Goal: Check status

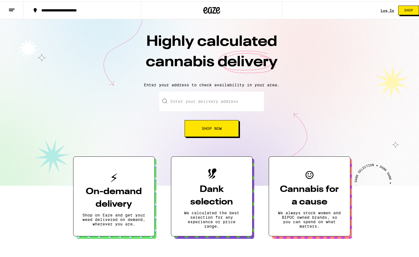
click at [383, 10] on link "Log In" at bounding box center [387, 9] width 13 height 4
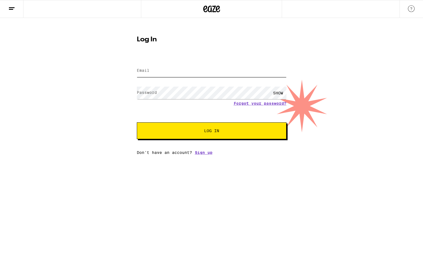
click at [173, 71] on input "Email" at bounding box center [212, 71] width 150 height 13
type input "luant1@yahoo.com"
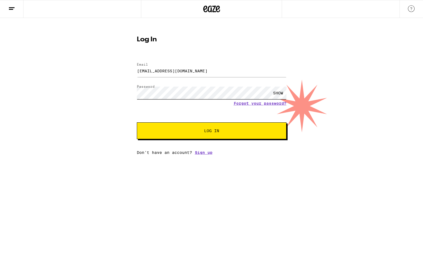
click at [137, 122] on button "Log In" at bounding box center [212, 130] width 150 height 17
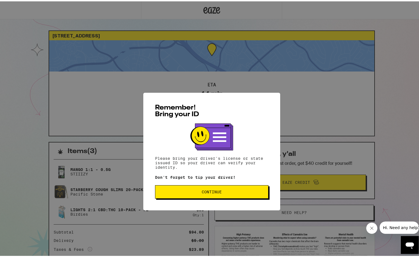
drag, startPoint x: 204, startPoint y: 173, endPoint x: 213, endPoint y: 175, distance: 9.8
click at [205, 173] on button "Continue" at bounding box center [211, 168] width 113 height 13
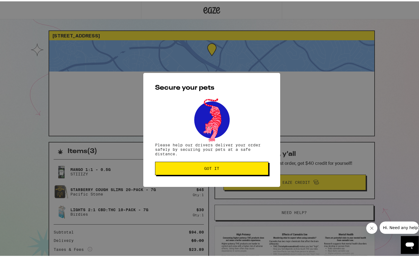
click at [200, 174] on button "Got it" at bounding box center [211, 166] width 113 height 13
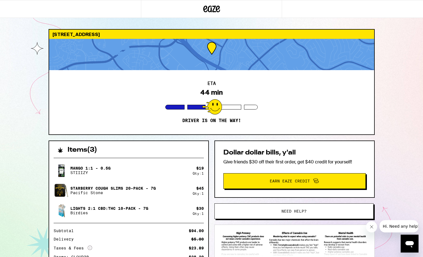
click at [392, 143] on div "24222 Ankerton Dr Lake Forest 92630 ETA 44 min Driver is on the way! Items ( 3 …" at bounding box center [211, 160] width 423 height 320
click at [371, 227] on icon "Close message from company" at bounding box center [371, 227] width 4 height 4
drag, startPoint x: 23, startPoint y: 174, endPoint x: 30, endPoint y: 174, distance: 6.4
click at [29, 174] on div "24222 Ankerton Dr Lake Forest 92630 ETA 44 min Driver is on the way! Items ( 3 …" at bounding box center [211, 160] width 423 height 320
click at [118, 134] on div "ETA 44 min Driver is on the way!" at bounding box center [211, 102] width 325 height 64
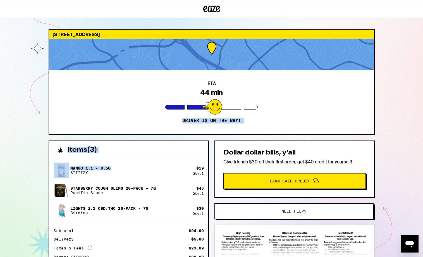
drag, startPoint x: 124, startPoint y: 138, endPoint x: 121, endPoint y: 160, distance: 22.3
click at [121, 162] on div "24222 Ankerton Dr Lake Forest 92630 ETA 44 min Driver is on the way! Items ( 3 …" at bounding box center [211, 174] width 335 height 291
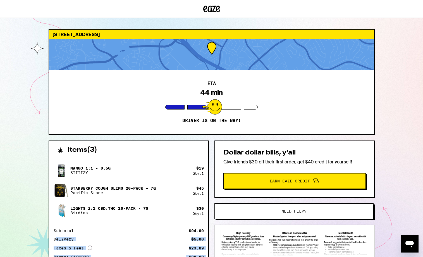
drag, startPoint x: 56, startPoint y: 237, endPoint x: 120, endPoint y: 257, distance: 66.7
click at [117, 257] on html "24222 Ankerton Dr Lake Forest 92630 ETA 44 min Driver is on the way! Items ( 3 …" at bounding box center [211, 160] width 423 height 320
click at [208, 233] on div "Mango 1:1 - 0.5g STIIIZY $ 19 Qty: 1 Starberry Cough Slims 20-Pack - 7g Pacific…" at bounding box center [128, 225] width 159 height 144
click at [276, 244] on img at bounding box center [294, 244] width 149 height 26
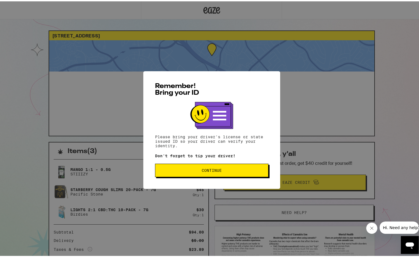
click at [229, 169] on span "Continue" at bounding box center [212, 169] width 104 height 4
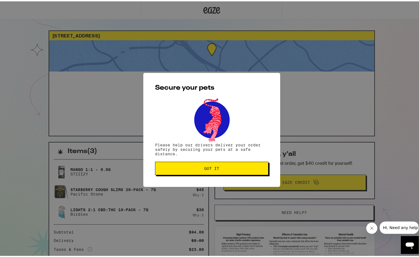
click at [226, 165] on button "Got it" at bounding box center [211, 166] width 113 height 13
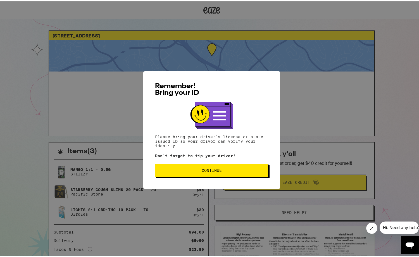
click at [189, 168] on button "Continue" at bounding box center [211, 168] width 113 height 13
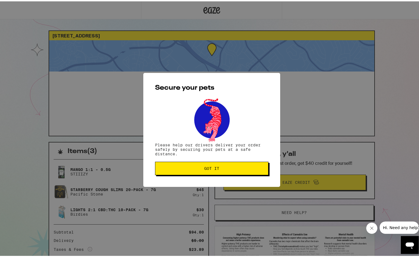
click at [197, 168] on span "Got it" at bounding box center [212, 167] width 104 height 4
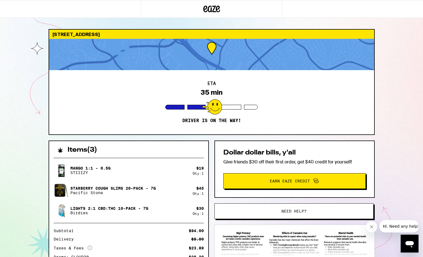
click at [387, 148] on div "24222 Ankerton Dr Lake Forest 92630 ETA 35 min Driver is on the way! Items ( 3 …" at bounding box center [211, 160] width 423 height 320
drag, startPoint x: 196, startPoint y: 242, endPoint x: 152, endPoint y: 243, distance: 44.4
click at [158, 243] on div "Subtotal $94.00 Delivery $5.00 Taxes & Fees More Info $23.89 Promo: CLOUD30 -$2…" at bounding box center [129, 252] width 150 height 47
click at [141, 244] on div "Subtotal $94.00 Delivery $5.00 Taxes & Fees More Info $23.89 Promo: CLOUD30 -$2…" at bounding box center [129, 252] width 150 height 47
click at [35, 218] on div "24222 Ankerton Dr Lake Forest 92630 ETA 35 min Driver is on the way! Items ( 3 …" at bounding box center [211, 160] width 423 height 320
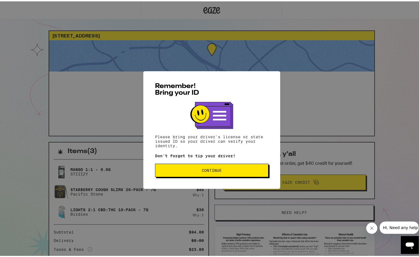
drag, startPoint x: 374, startPoint y: 227, endPoint x: 700, endPoint y: 441, distance: 389.8
click at [374, 227] on button "Close message from company" at bounding box center [371, 227] width 11 height 11
click at [220, 167] on button "Continue" at bounding box center [211, 168] width 113 height 13
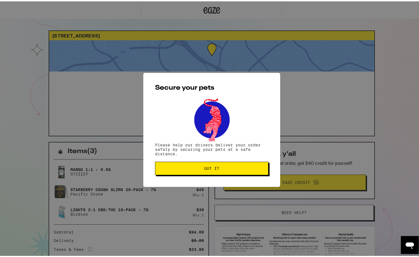
click at [223, 169] on span "Got it" at bounding box center [212, 167] width 104 height 4
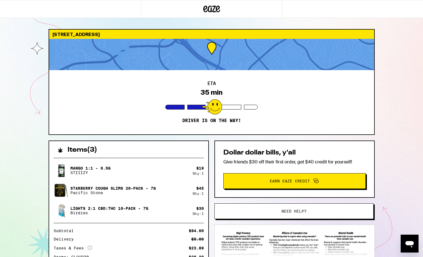
drag, startPoint x: 399, startPoint y: 152, endPoint x: 401, endPoint y: 149, distance: 3.8
click at [400, 150] on div "24222 Ankerton Dr Lake Forest 92630 ETA 35 min Driver is on the way! Items ( 3 …" at bounding box center [211, 160] width 423 height 320
drag, startPoint x: 401, startPoint y: 149, endPoint x: 399, endPoint y: 153, distance: 4.6
click at [401, 149] on div "24222 Ankerton Dr Lake Forest 92630 ETA 35 min Driver is on the way! Items ( 3 …" at bounding box center [211, 160] width 423 height 320
drag, startPoint x: 390, startPoint y: 160, endPoint x: 391, endPoint y: 148, distance: 12.0
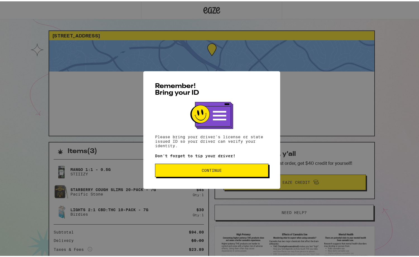
click at [241, 170] on span "Continue" at bounding box center [212, 169] width 104 height 4
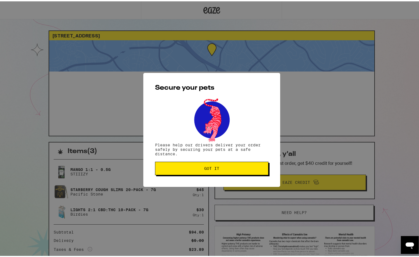
click at [235, 169] on span "Got it" at bounding box center [212, 167] width 104 height 4
